Goal: Communication & Community: Answer question/provide support

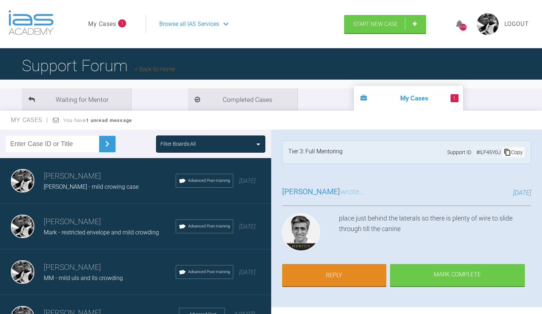
scroll to position [445, 0]
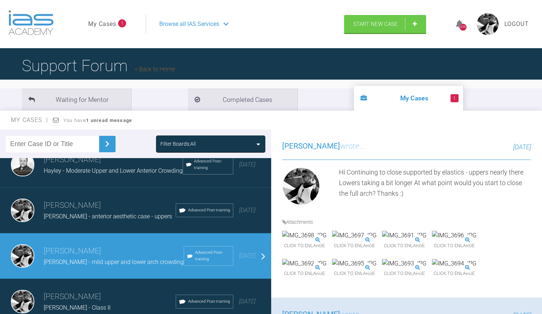
click at [107, 23] on link "My Cases" at bounding box center [102, 23] width 28 height 9
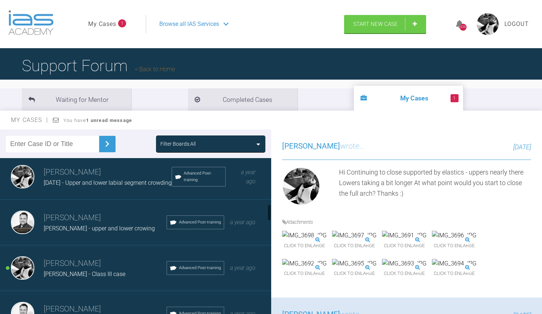
scroll to position [417, 0]
click at [137, 214] on h3 "[PERSON_NAME]" at bounding box center [105, 218] width 123 height 12
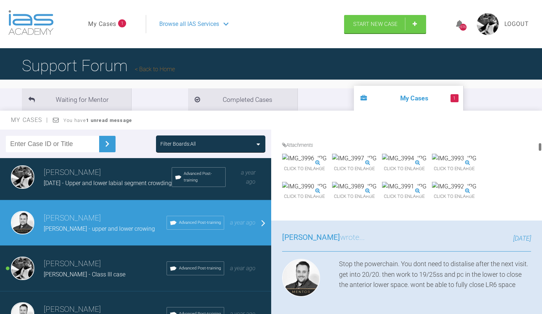
scroll to position [255, 0]
click at [327, 163] on img at bounding box center [304, 158] width 44 height 9
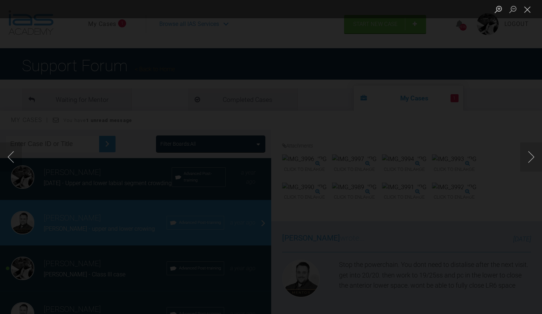
click at [530, 9] on button "Close lightbox" at bounding box center [527, 9] width 15 height 13
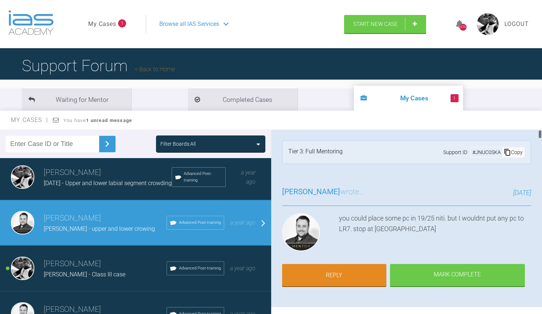
scroll to position [0, 0]
click at [327, 270] on link "Reply" at bounding box center [334, 275] width 104 height 23
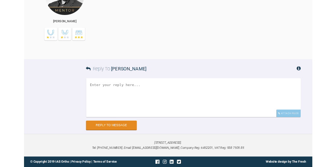
scroll to position [6872, 0]
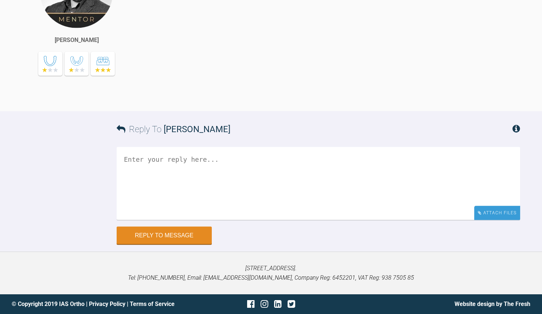
click at [493, 218] on div "Attach Files" at bounding box center [497, 213] width 46 height 14
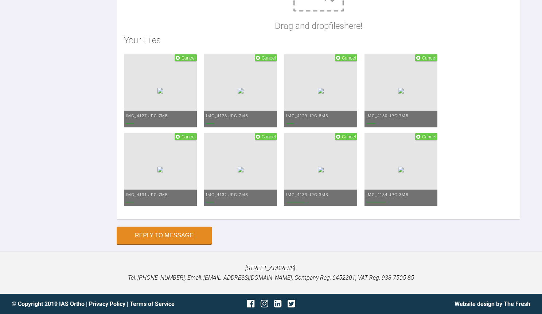
scroll to position [6925, 0]
type textarea "h"
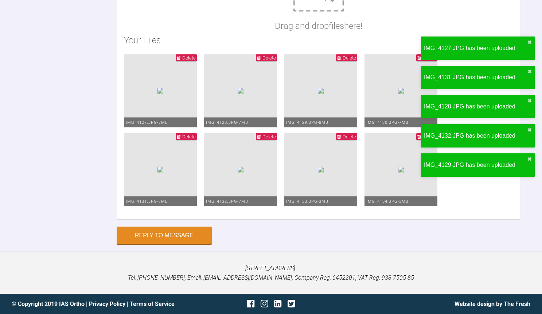
scroll to position [22, 0]
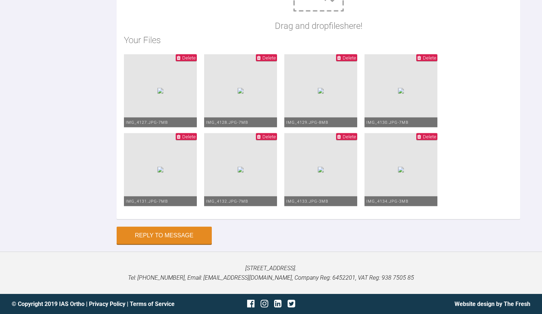
type textarea "Hi 19/25 NITI upper and lower + p/c levelling well 19/25ss next time and contin…"
click at [171, 245] on button "Reply to Message" at bounding box center [164, 235] width 95 height 17
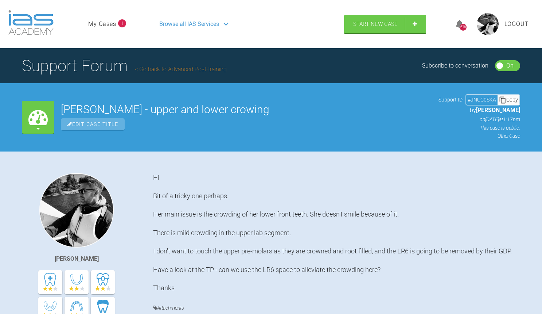
scroll to position [0, 0]
click at [111, 20] on link "My Cases" at bounding box center [102, 23] width 28 height 9
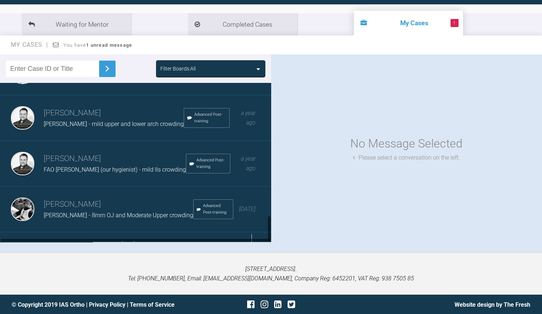
scroll to position [75, 0]
click at [127, 232] on div "Load more" at bounding box center [135, 243] width 271 height 23
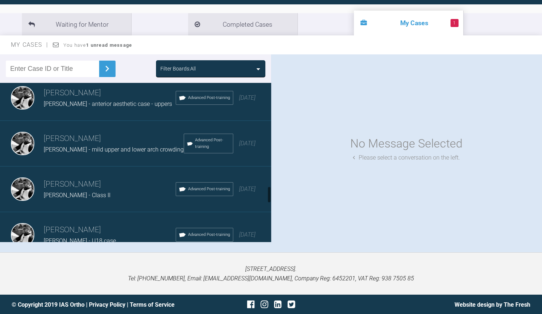
scroll to position [954, 0]
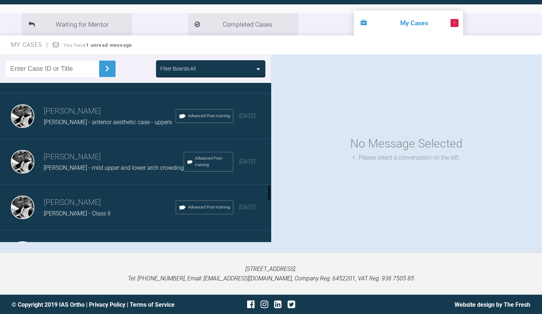
click at [128, 151] on h3 "[PERSON_NAME]" at bounding box center [114, 157] width 140 height 12
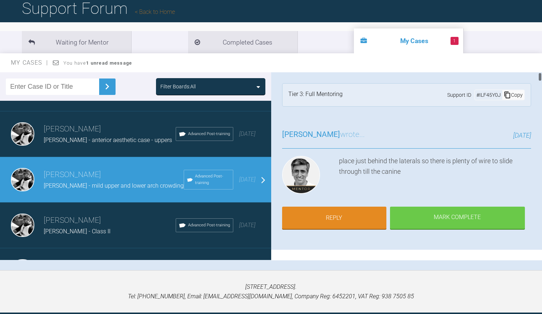
scroll to position [0, 0]
click at [349, 215] on link "Reply" at bounding box center [334, 218] width 104 height 23
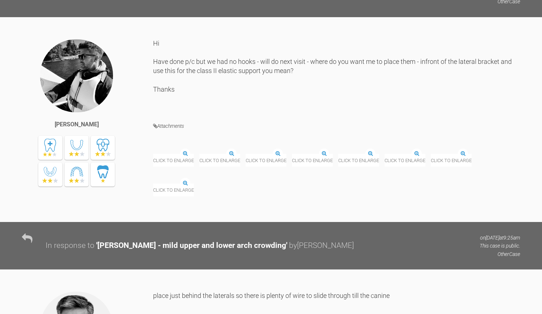
scroll to position [9125, 0]
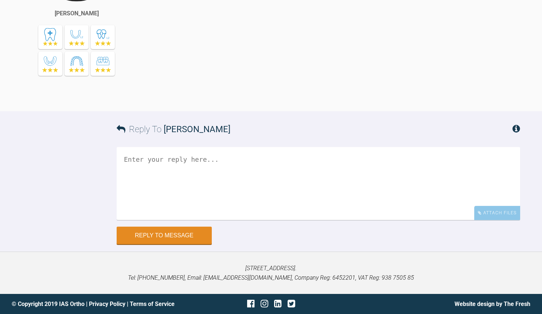
click at [213, 160] on textarea at bounding box center [319, 183] width 404 height 73
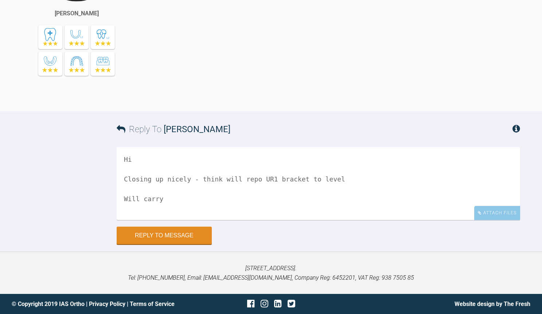
click at [260, 197] on textarea "Hi Closing up nicely - think will repo UR1 bracket to level Will carry" at bounding box center [319, 183] width 404 height 73
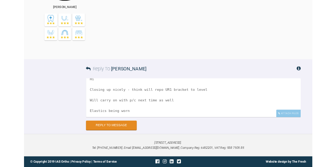
scroll to position [22, 0]
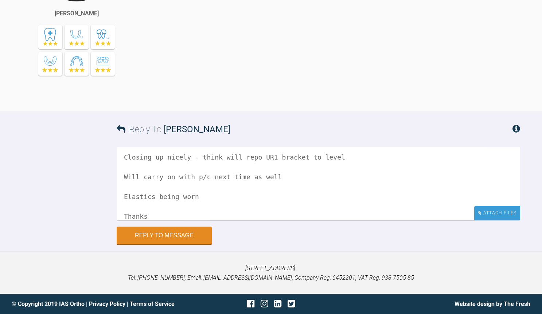
click at [509, 214] on div "Attach Files" at bounding box center [497, 213] width 46 height 14
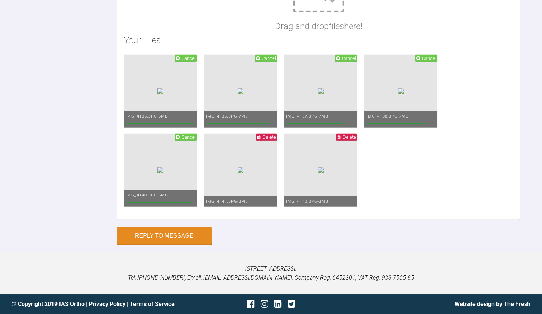
scroll to position [9215, 0]
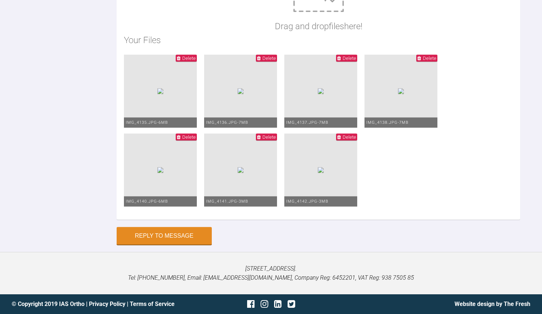
type textarea "Hi Closing up nicely - think will repo UL1 bracket up a touch to level Will car…"
click at [168, 240] on button "Reply to Message" at bounding box center [164, 235] width 95 height 17
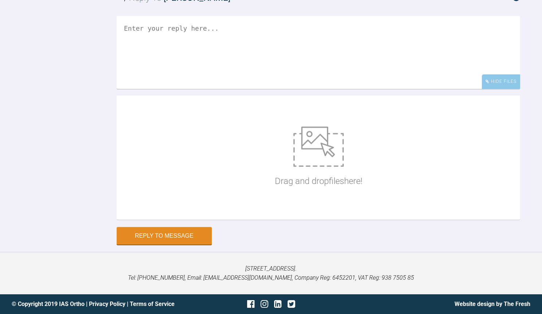
scroll to position [9279, 0]
